Goal: Transaction & Acquisition: Purchase product/service

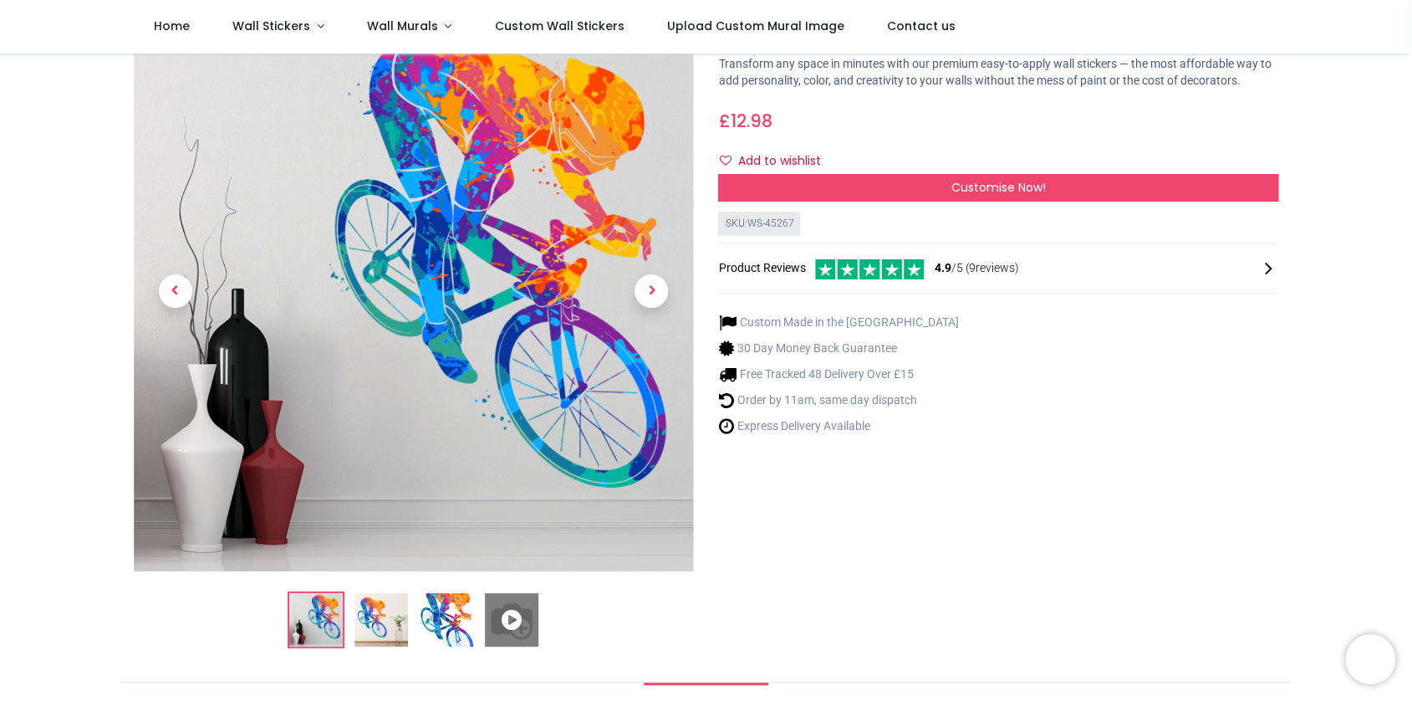
scroll to position [84, 0]
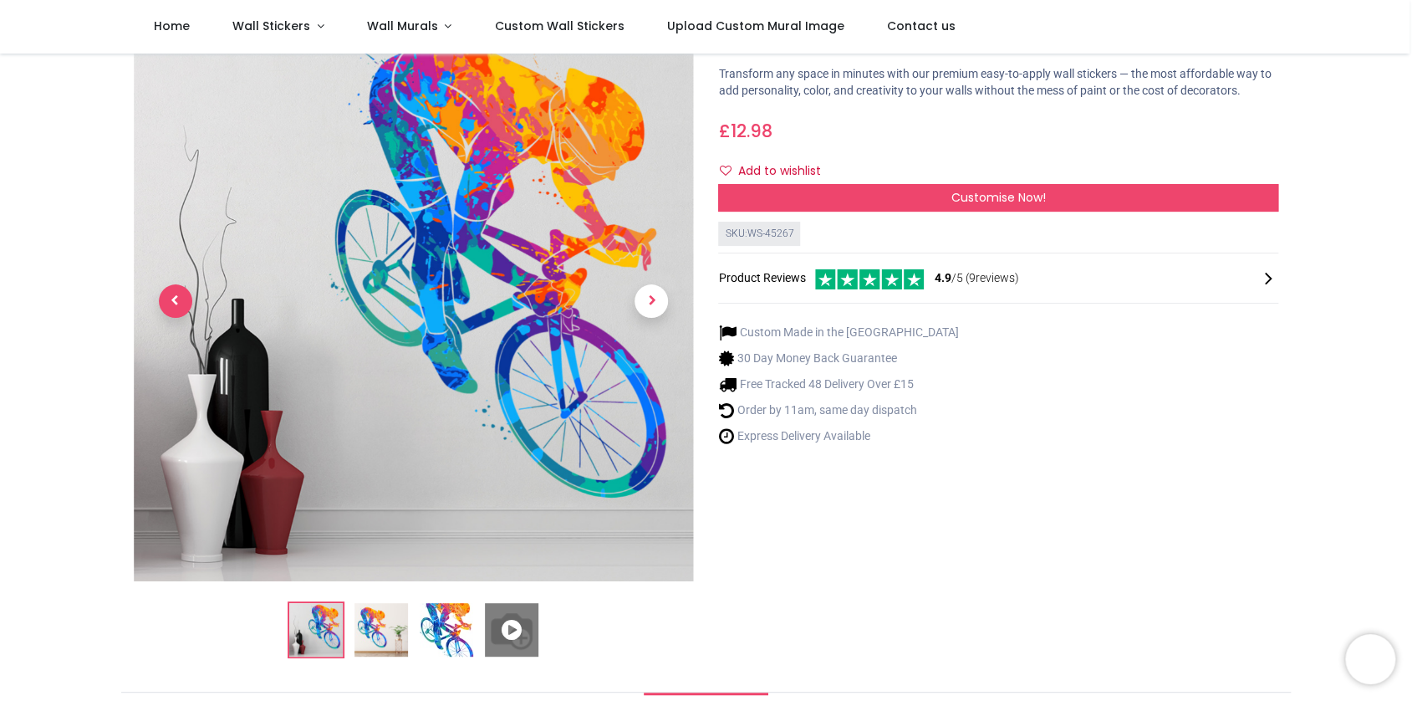
click at [170, 298] on span "Previous" at bounding box center [175, 300] width 33 height 33
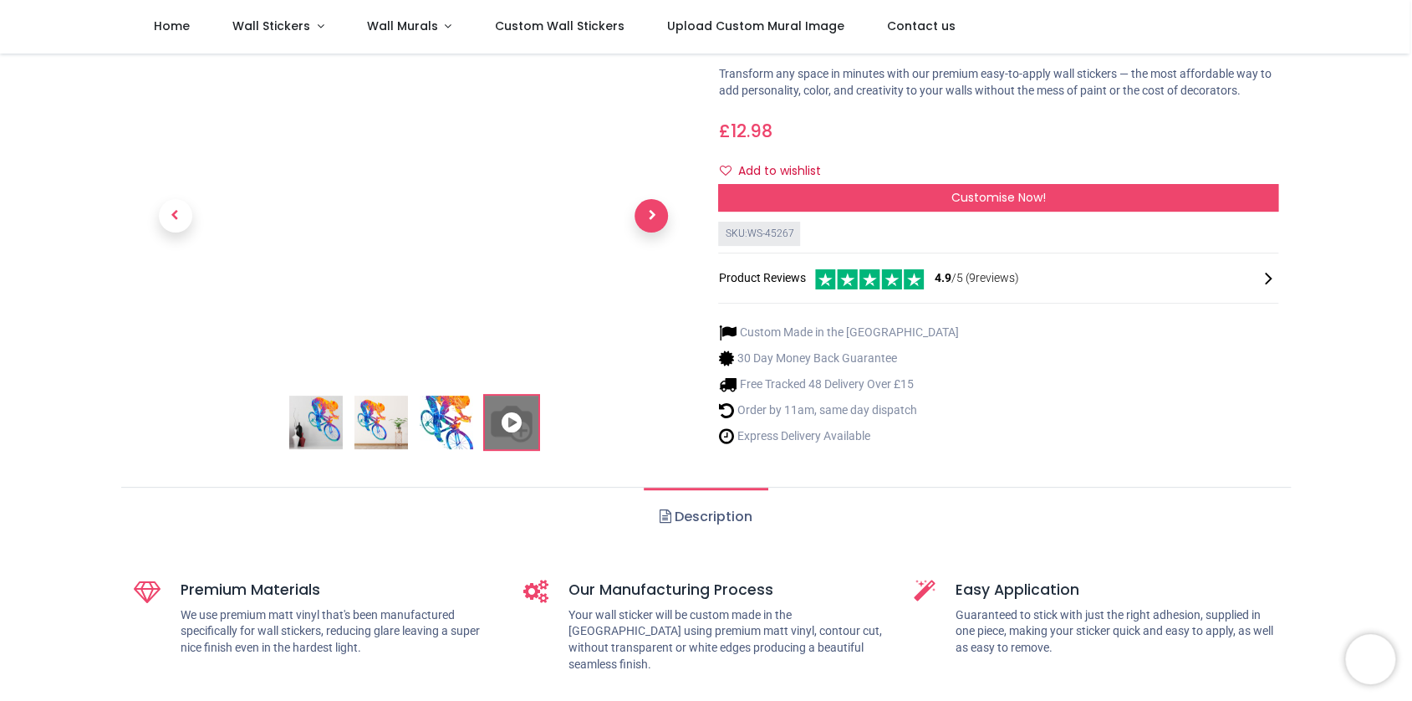
click at [651, 214] on span "Next" at bounding box center [651, 216] width 33 height 33
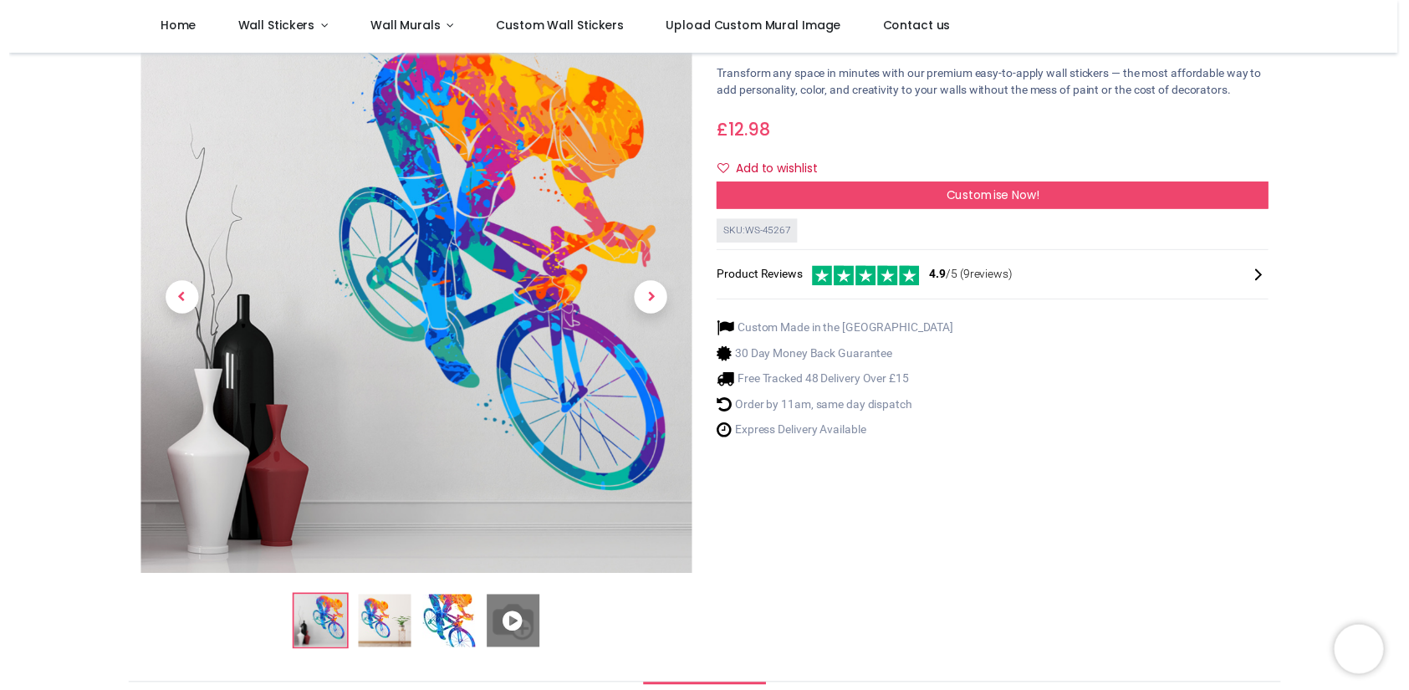
scroll to position [0, 0]
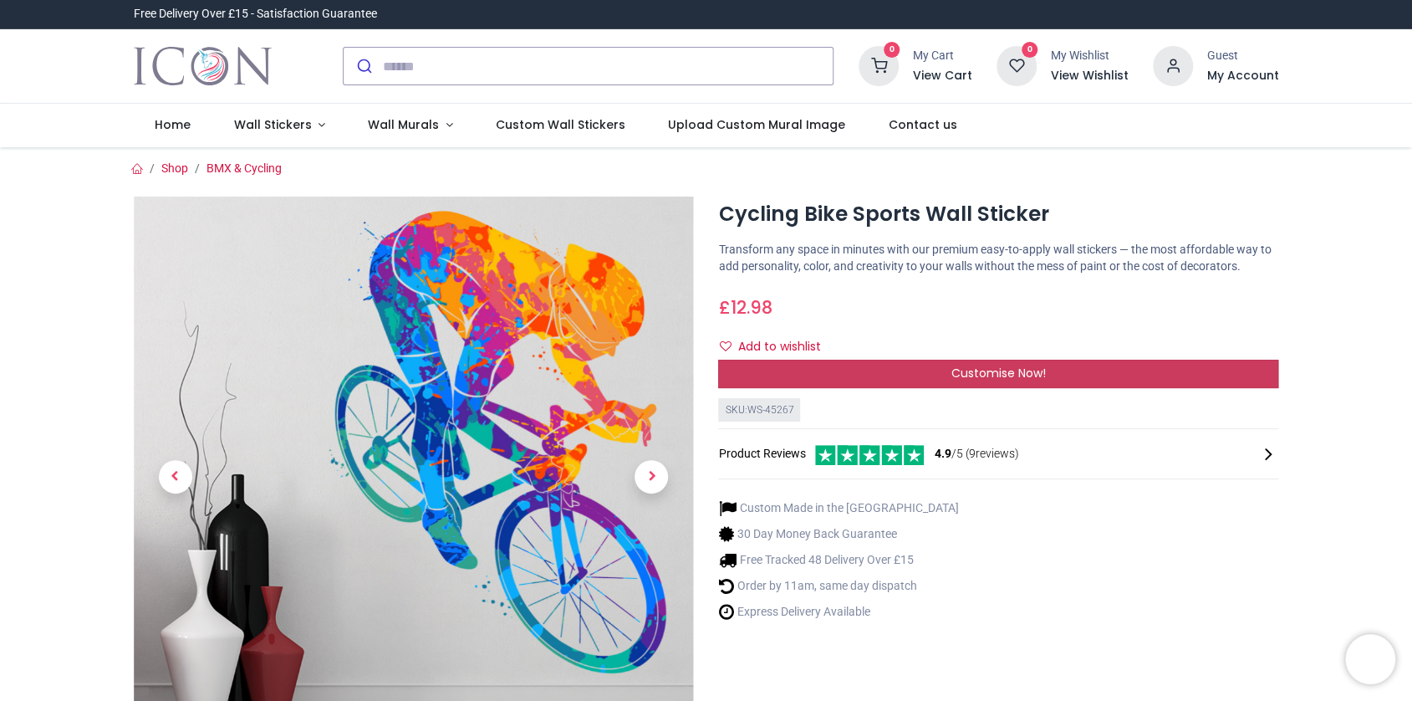
click at [1003, 370] on span "Customise Now!" at bounding box center [999, 373] width 94 height 17
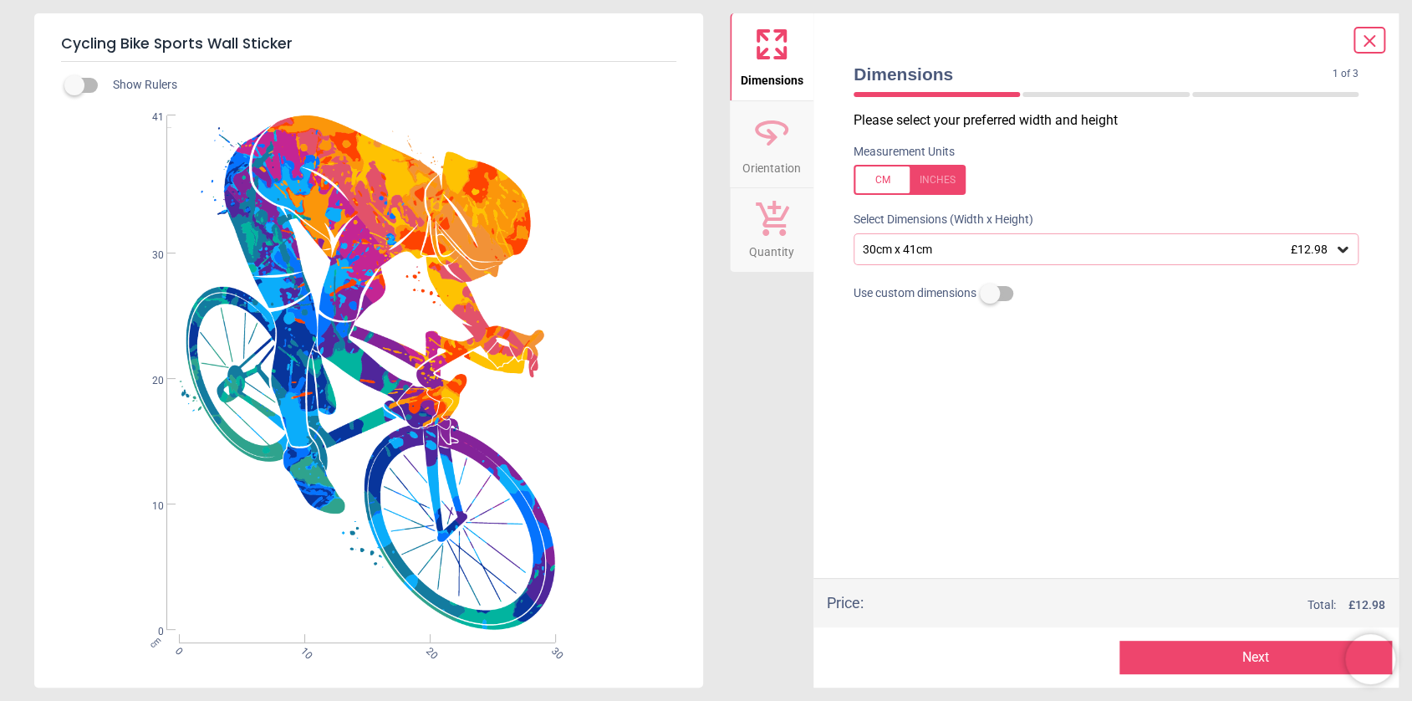
click at [766, 137] on icon at bounding box center [772, 132] width 40 height 40
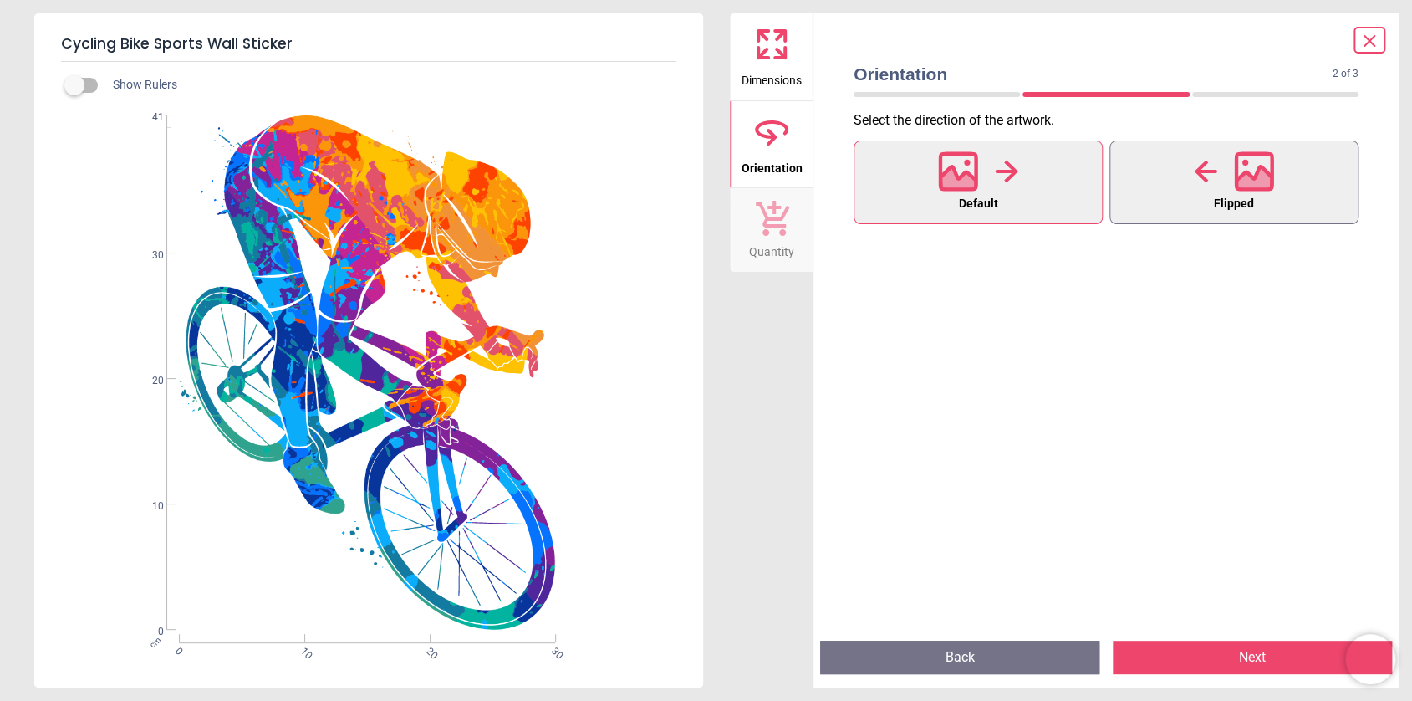
click at [1243, 179] on icon at bounding box center [1255, 180] width 36 height 29
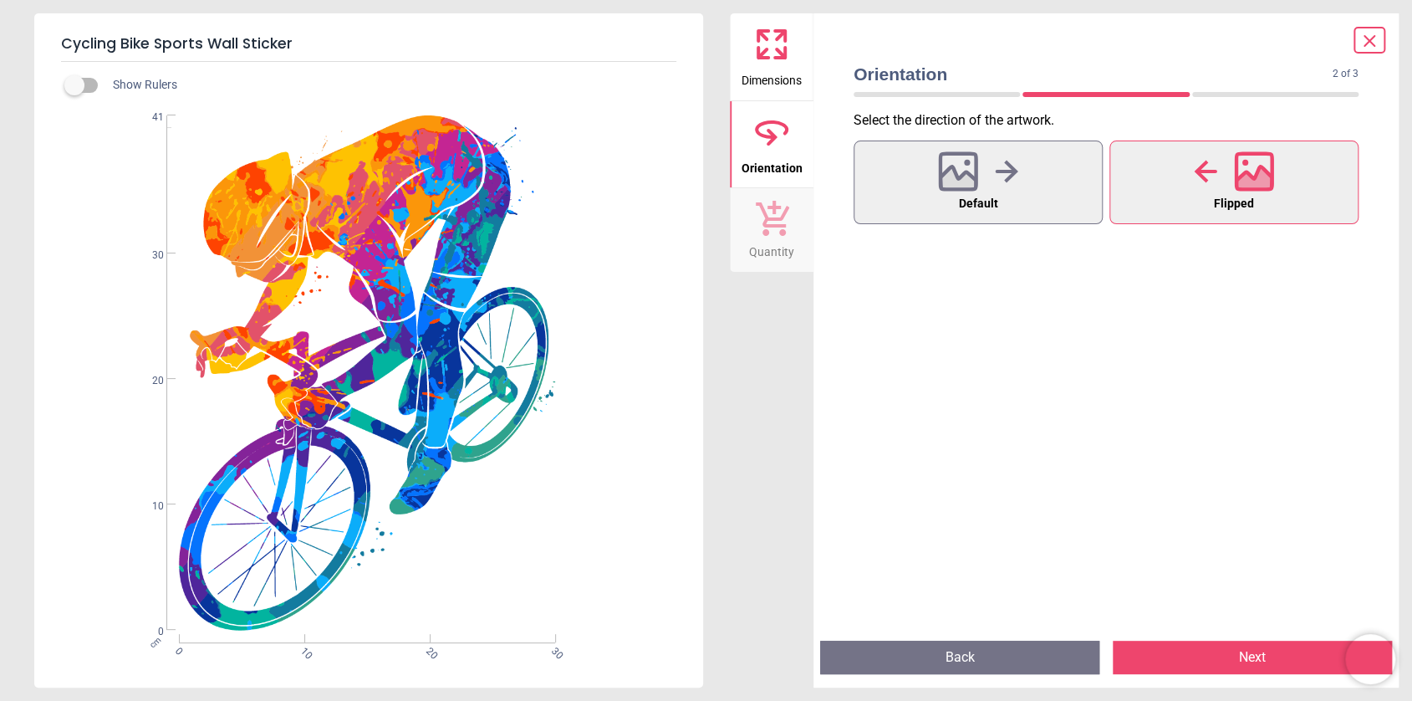
click at [772, 41] on icon at bounding box center [772, 44] width 40 height 40
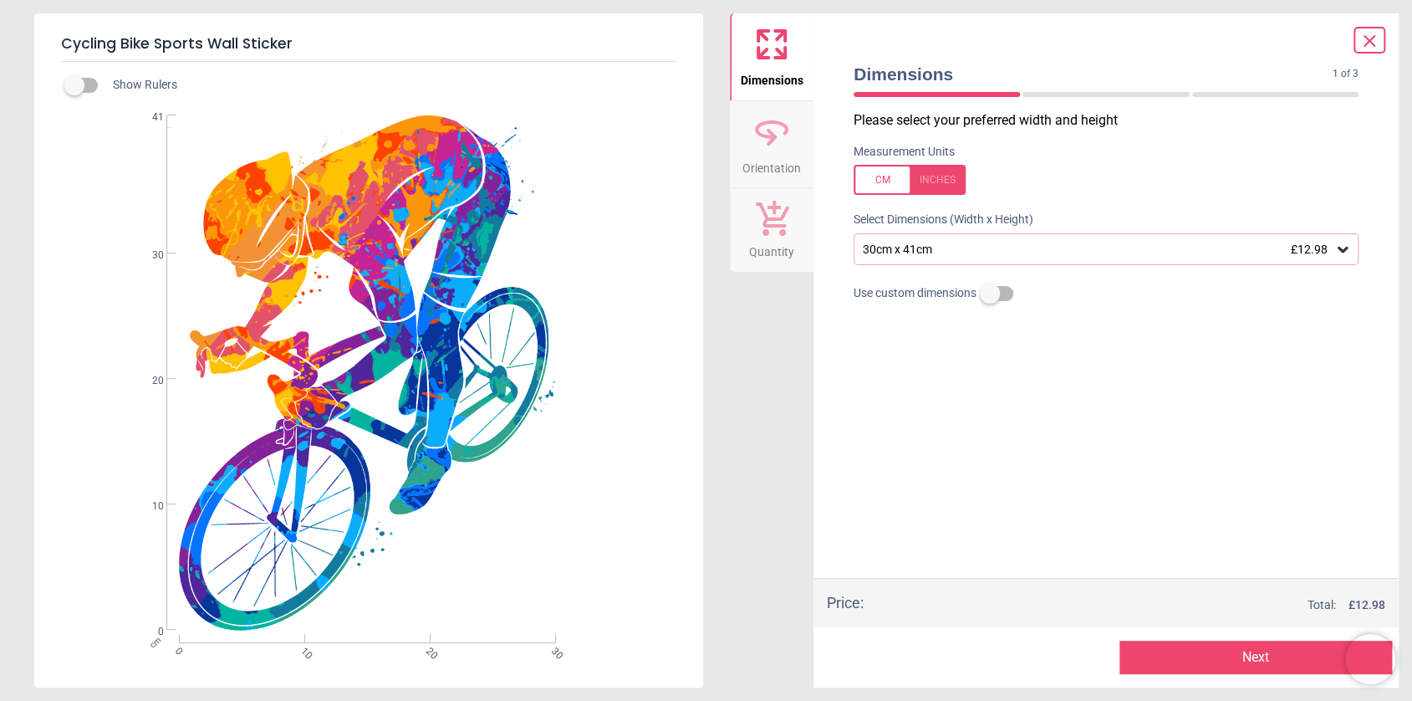
click at [1343, 252] on icon at bounding box center [1343, 250] width 10 height 6
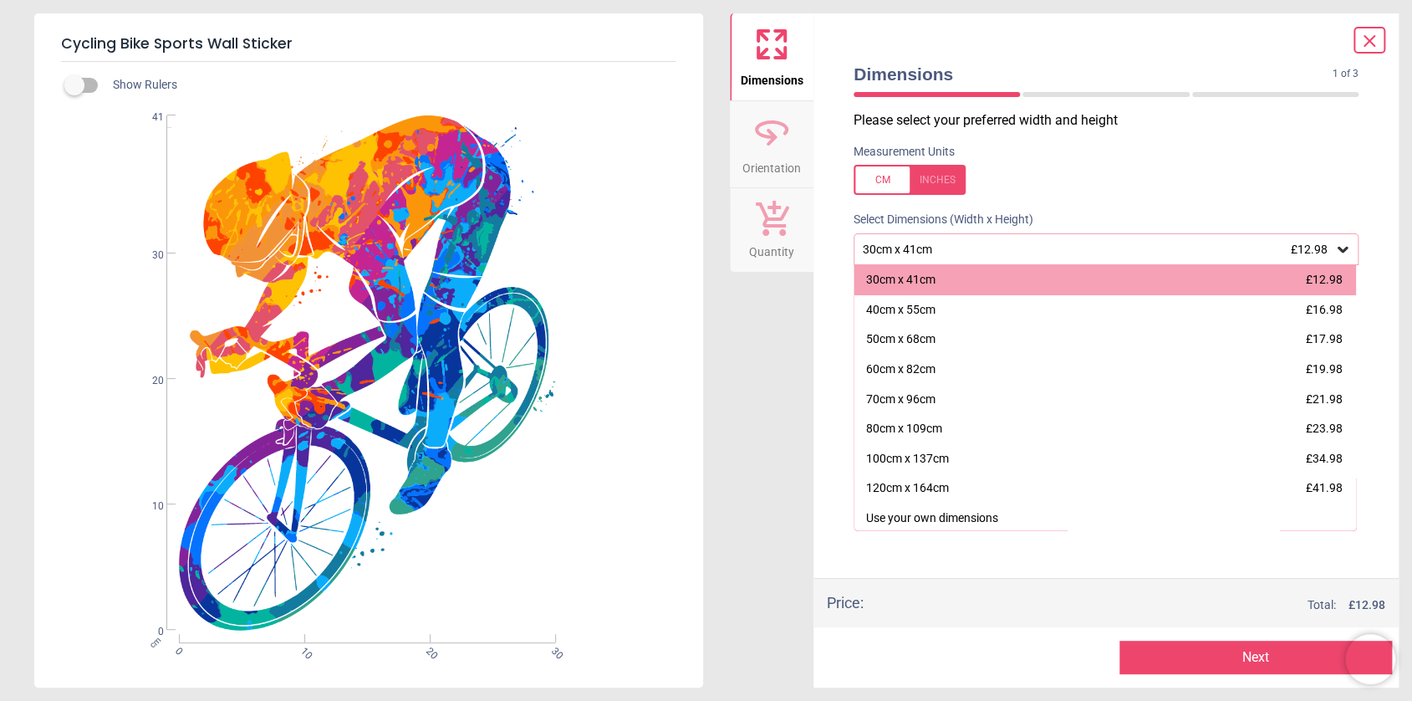
click at [1059, 406] on div "70cm x 96cm £21.98" at bounding box center [1106, 400] width 502 height 30
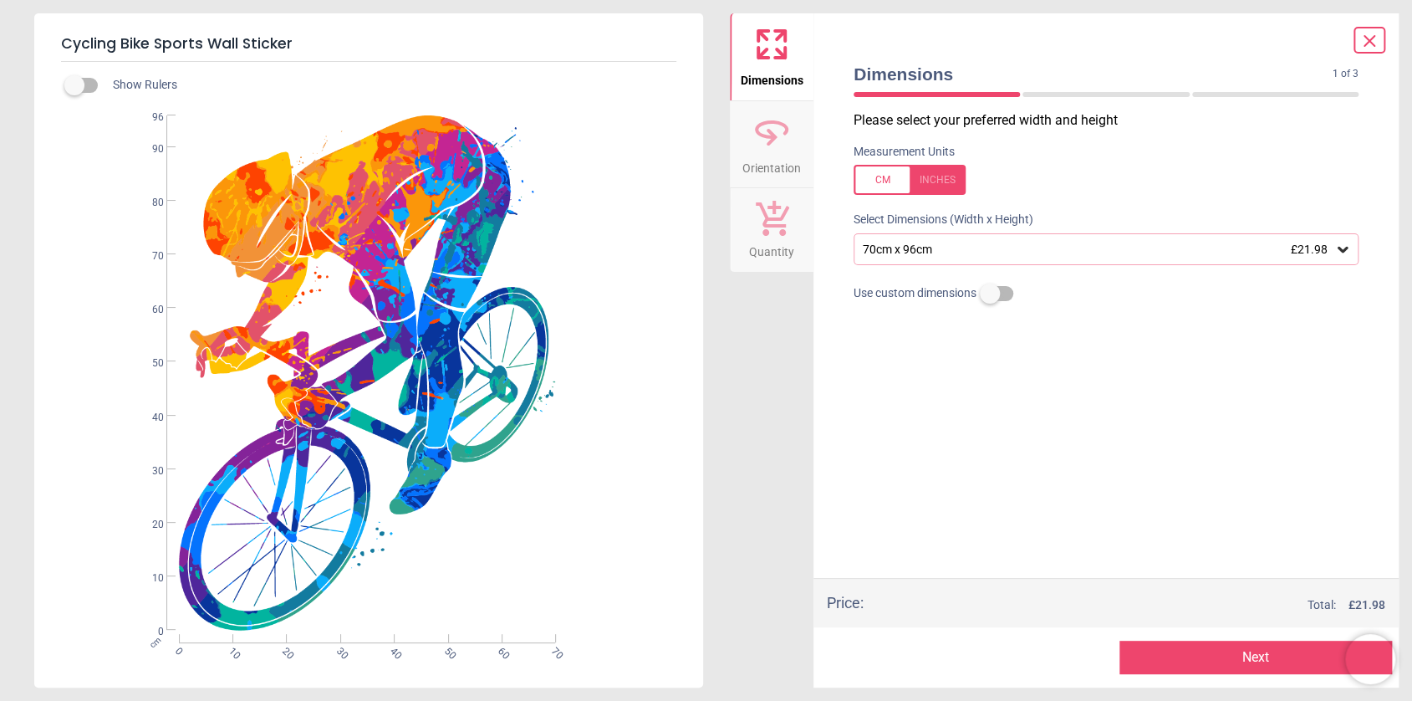
click at [1249, 654] on button "Next" at bounding box center [1256, 657] width 273 height 33
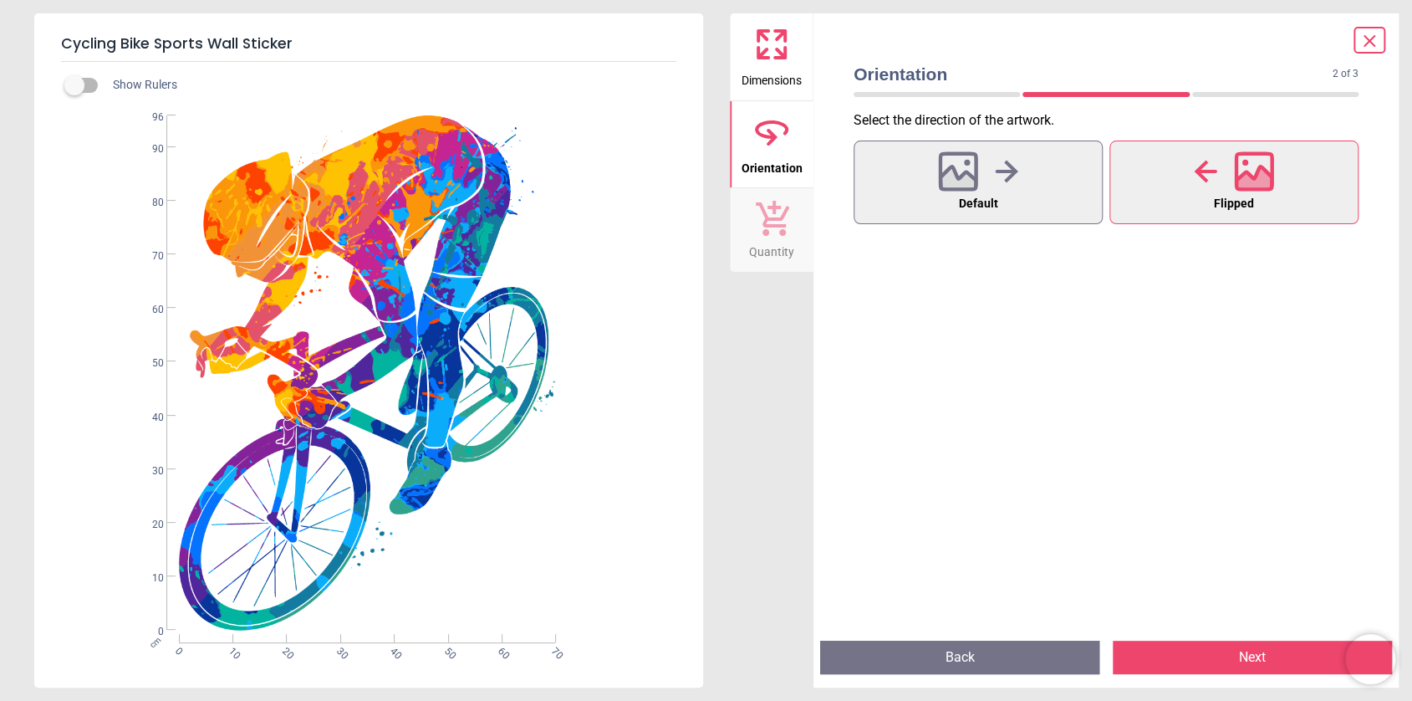
click at [1253, 651] on button "Next" at bounding box center [1252, 657] width 279 height 33
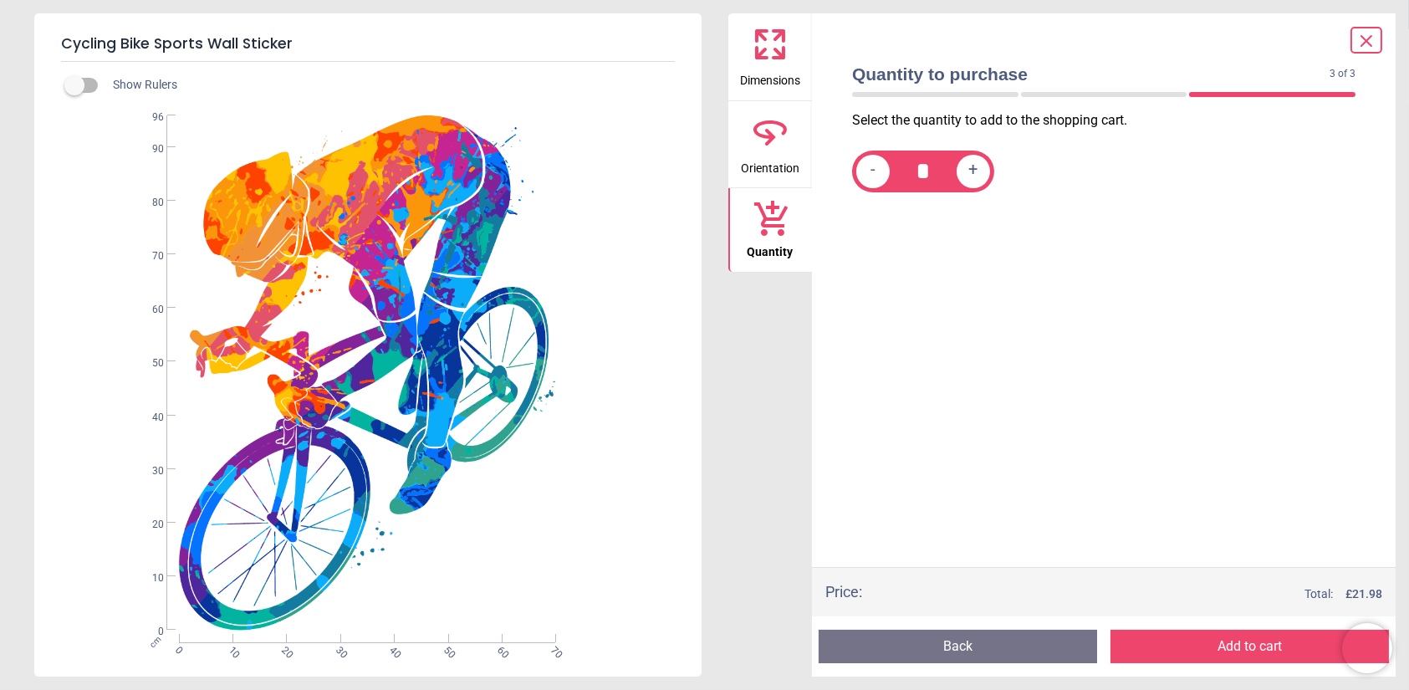
click at [1248, 641] on button "Add to cart" at bounding box center [1249, 646] width 278 height 33
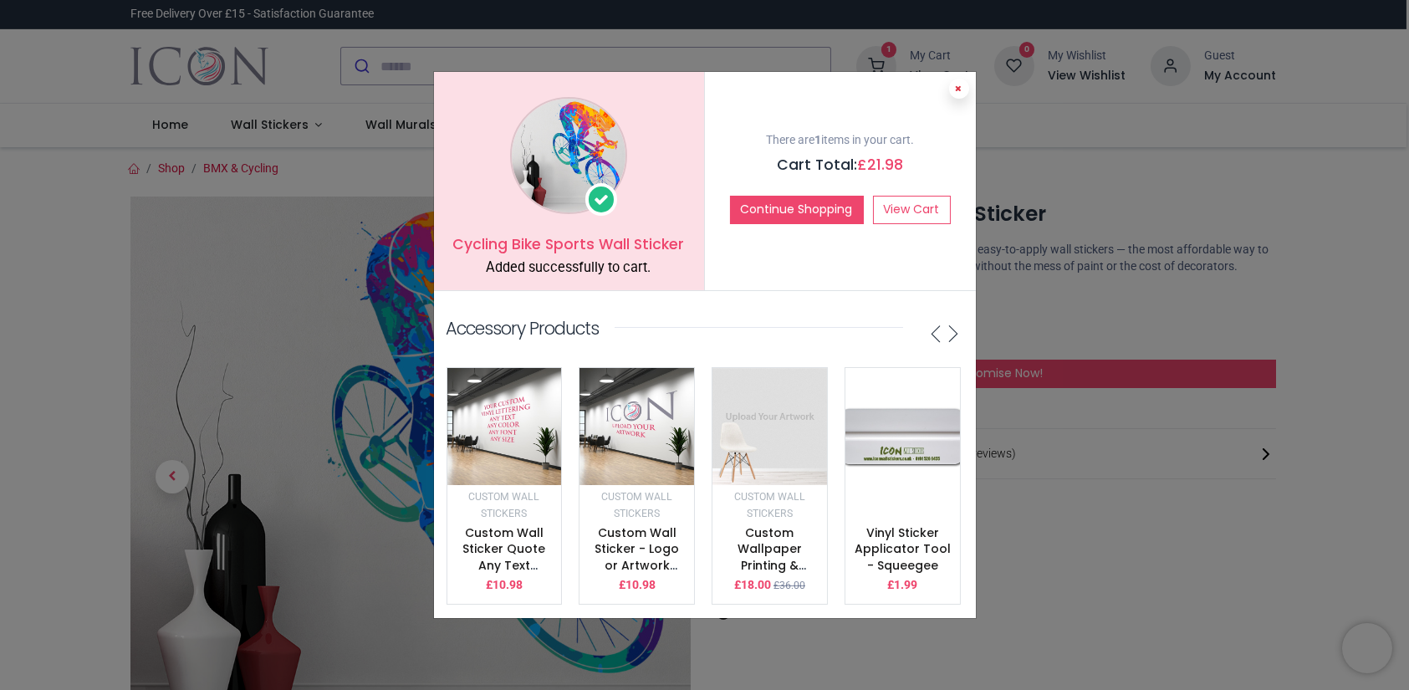
click at [956, 84] on icon at bounding box center [959, 88] width 7 height 8
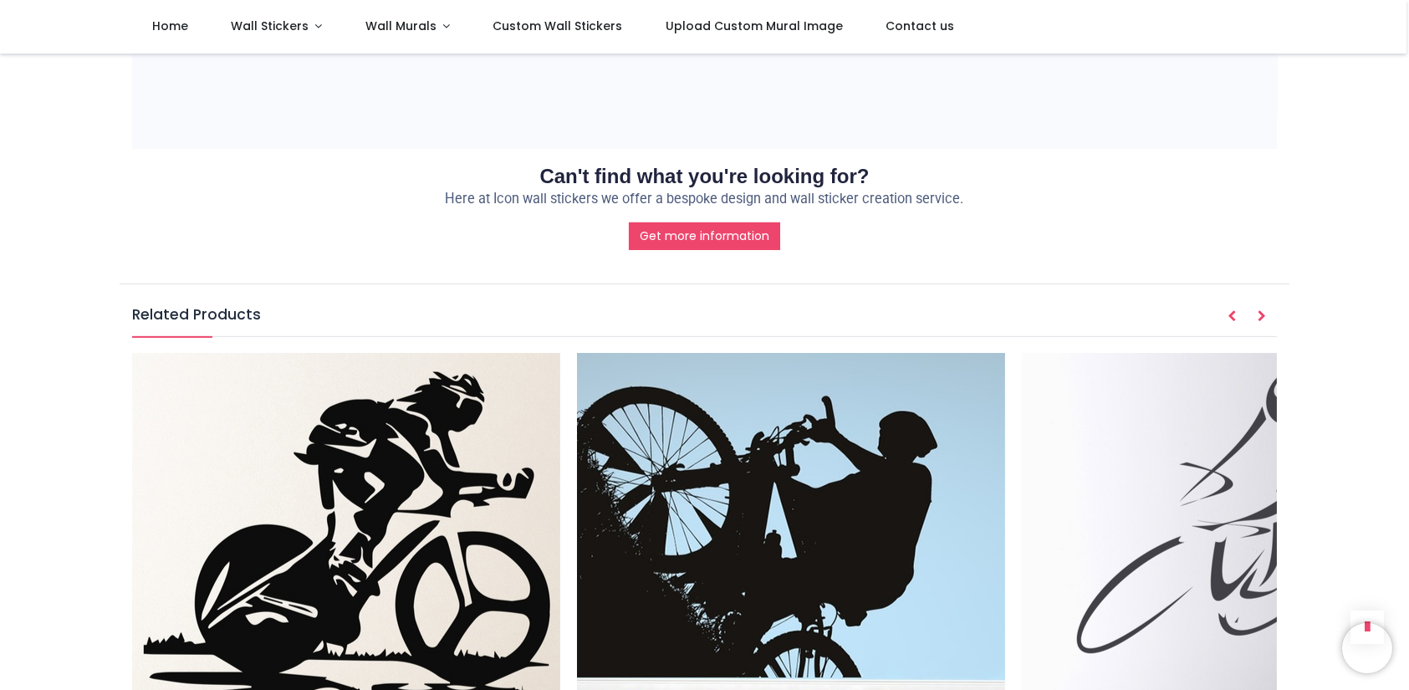
scroll to position [1840, 0]
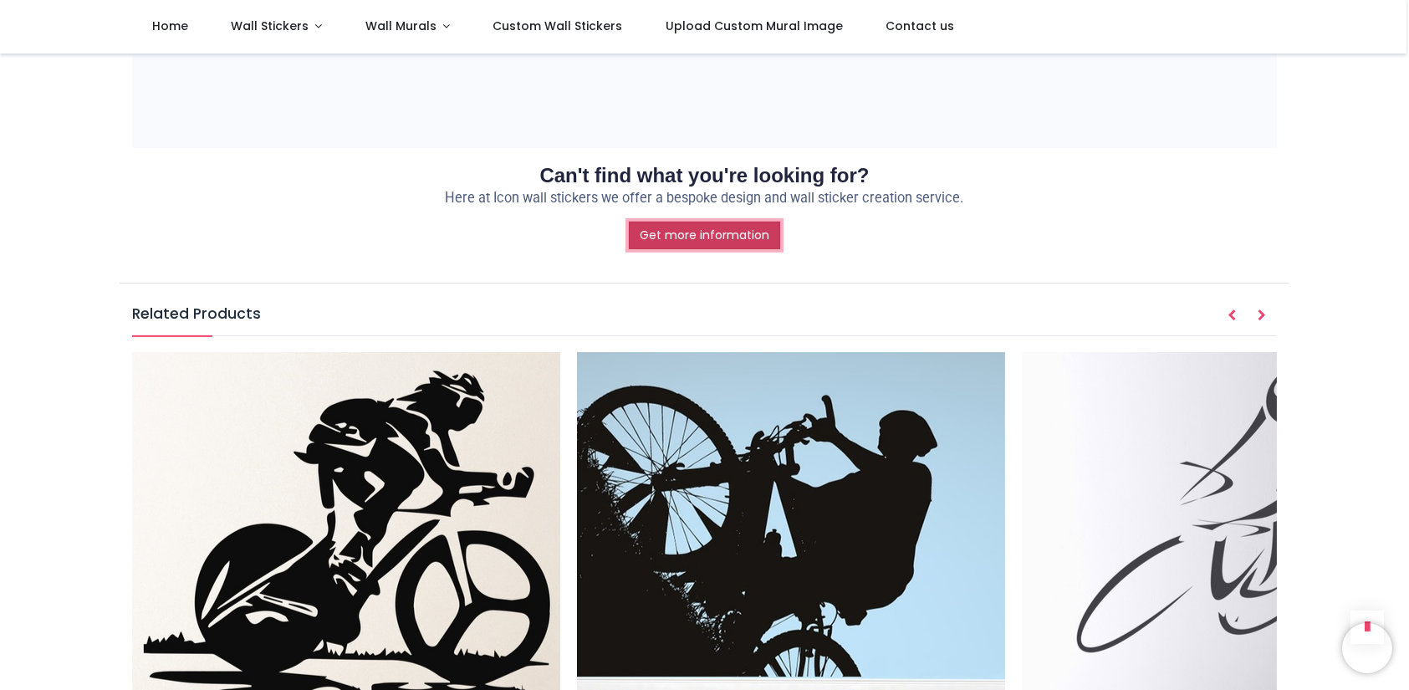
click at [712, 222] on link "Get more information" at bounding box center [704, 236] width 151 height 28
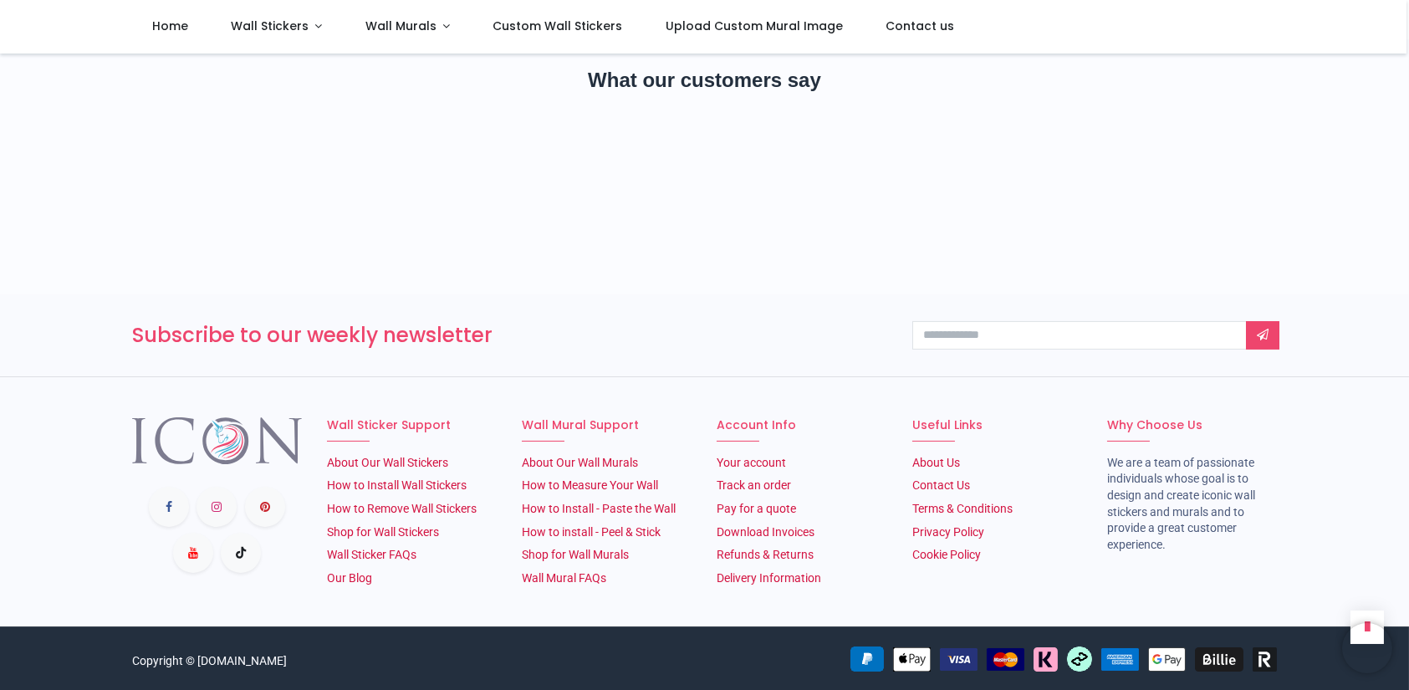
scroll to position [943, 0]
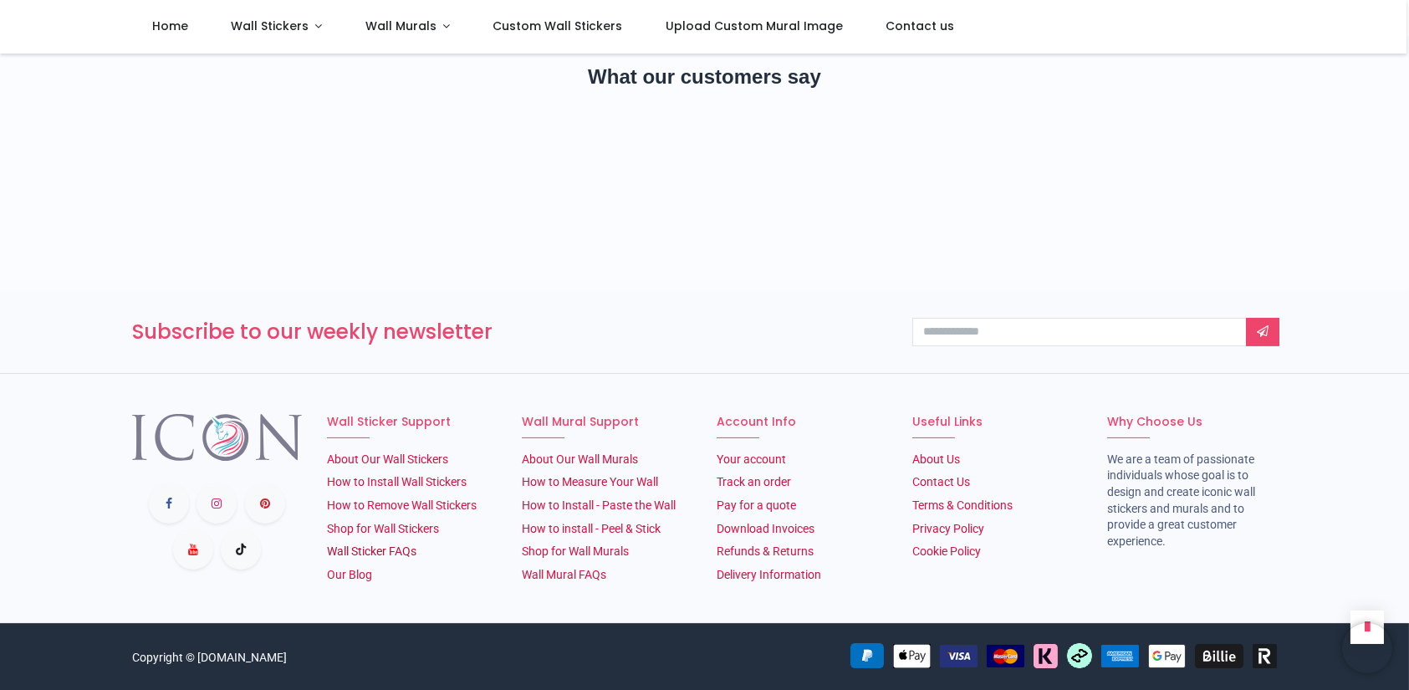
click at [363, 549] on link "Wall Sticker FAQs" at bounding box center [371, 550] width 89 height 13
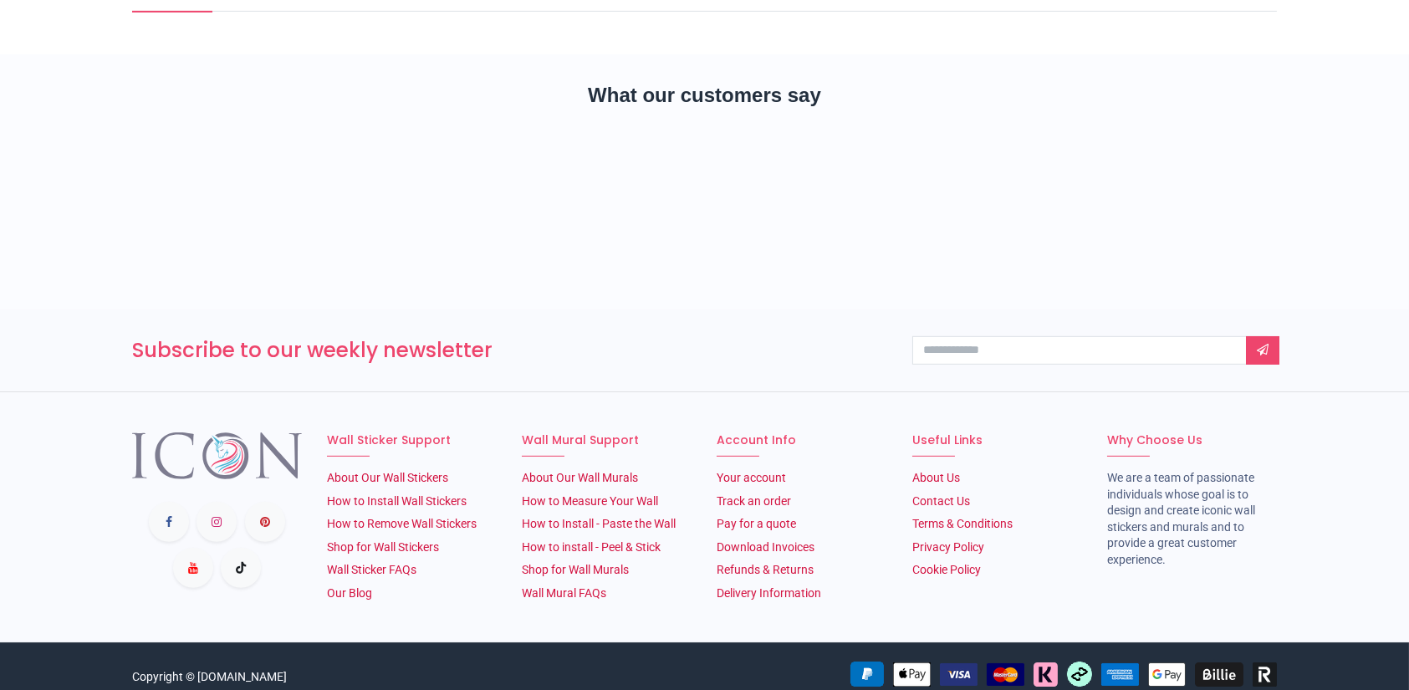
scroll to position [2272, 0]
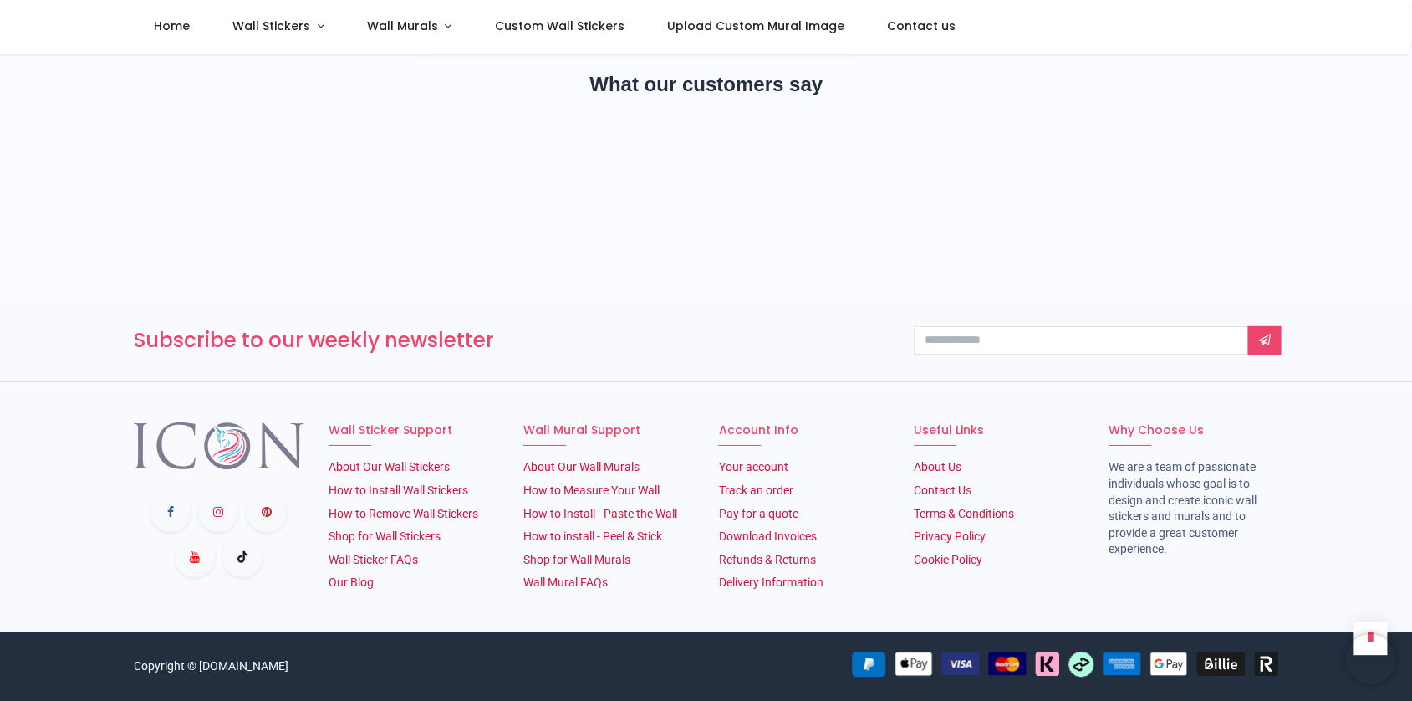
scroll to position [3030, 0]
click at [388, 466] on link "About Our Wall Stickers" at bounding box center [389, 466] width 121 height 13
